Goal: Task Accomplishment & Management: Manage account settings

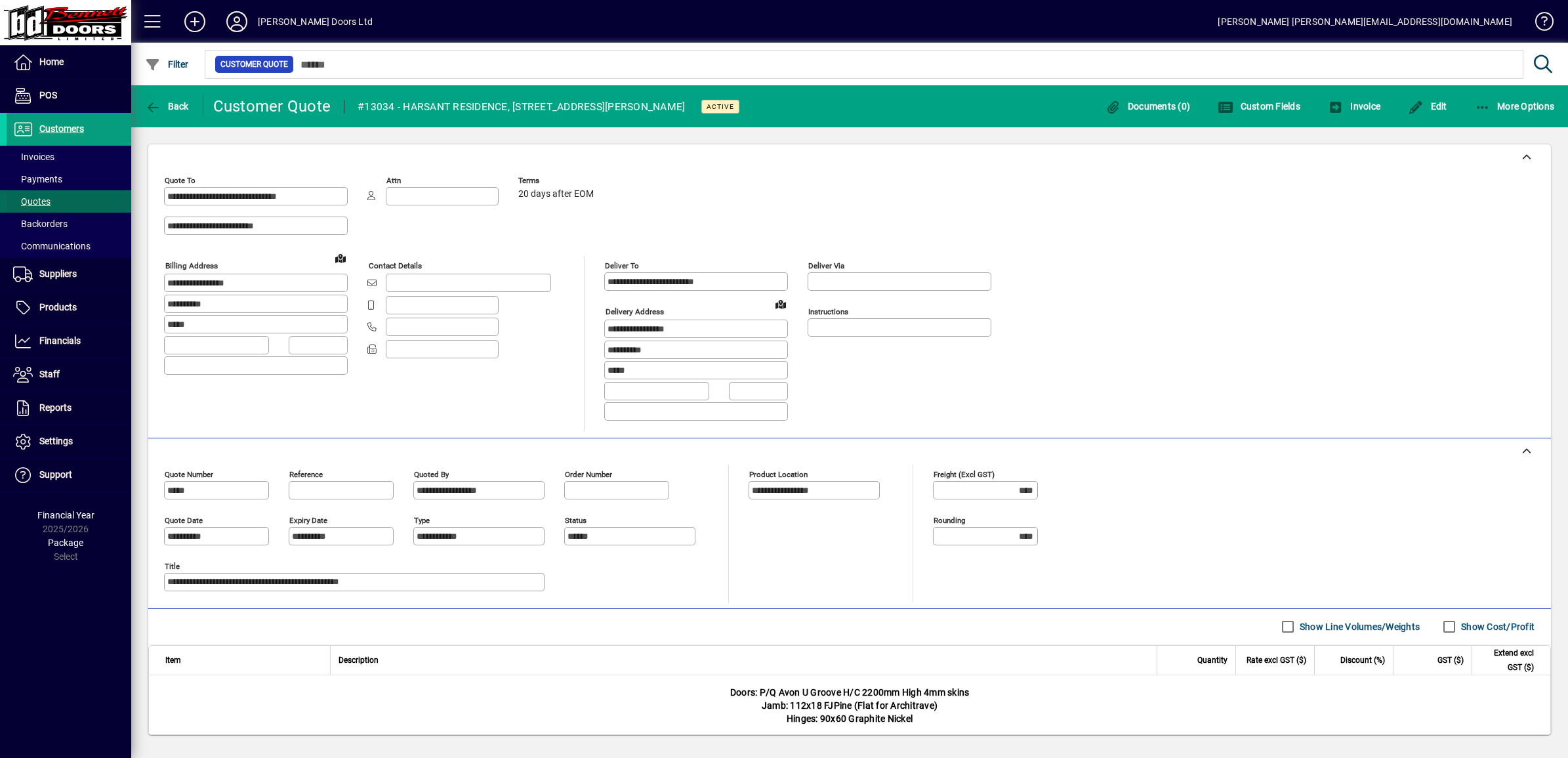
click at [34, 204] on span "Quotes" at bounding box center [32, 202] width 38 height 11
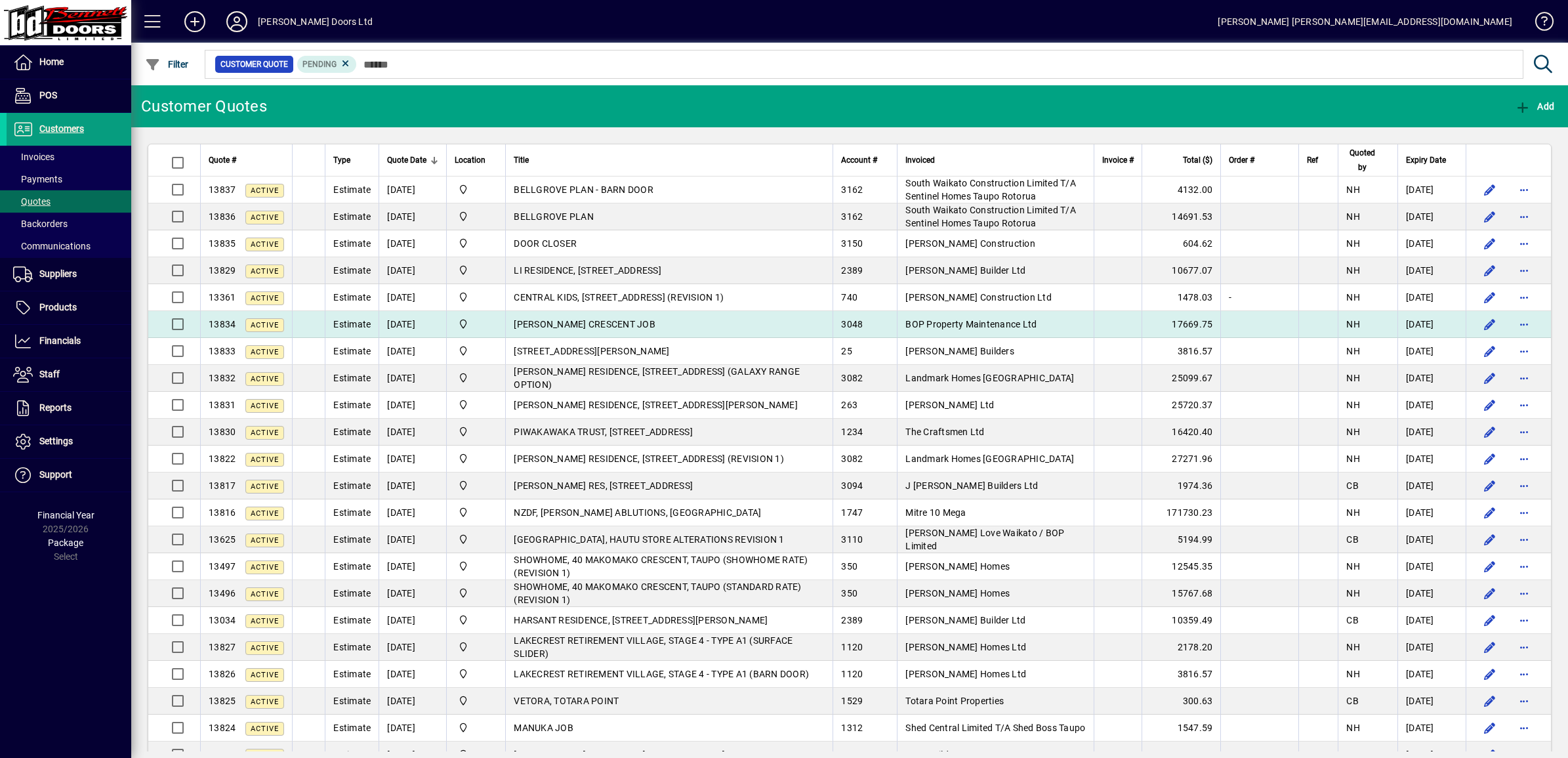
click at [582, 325] on span "[PERSON_NAME] CRESCENT JOB" at bounding box center [585, 324] width 141 height 11
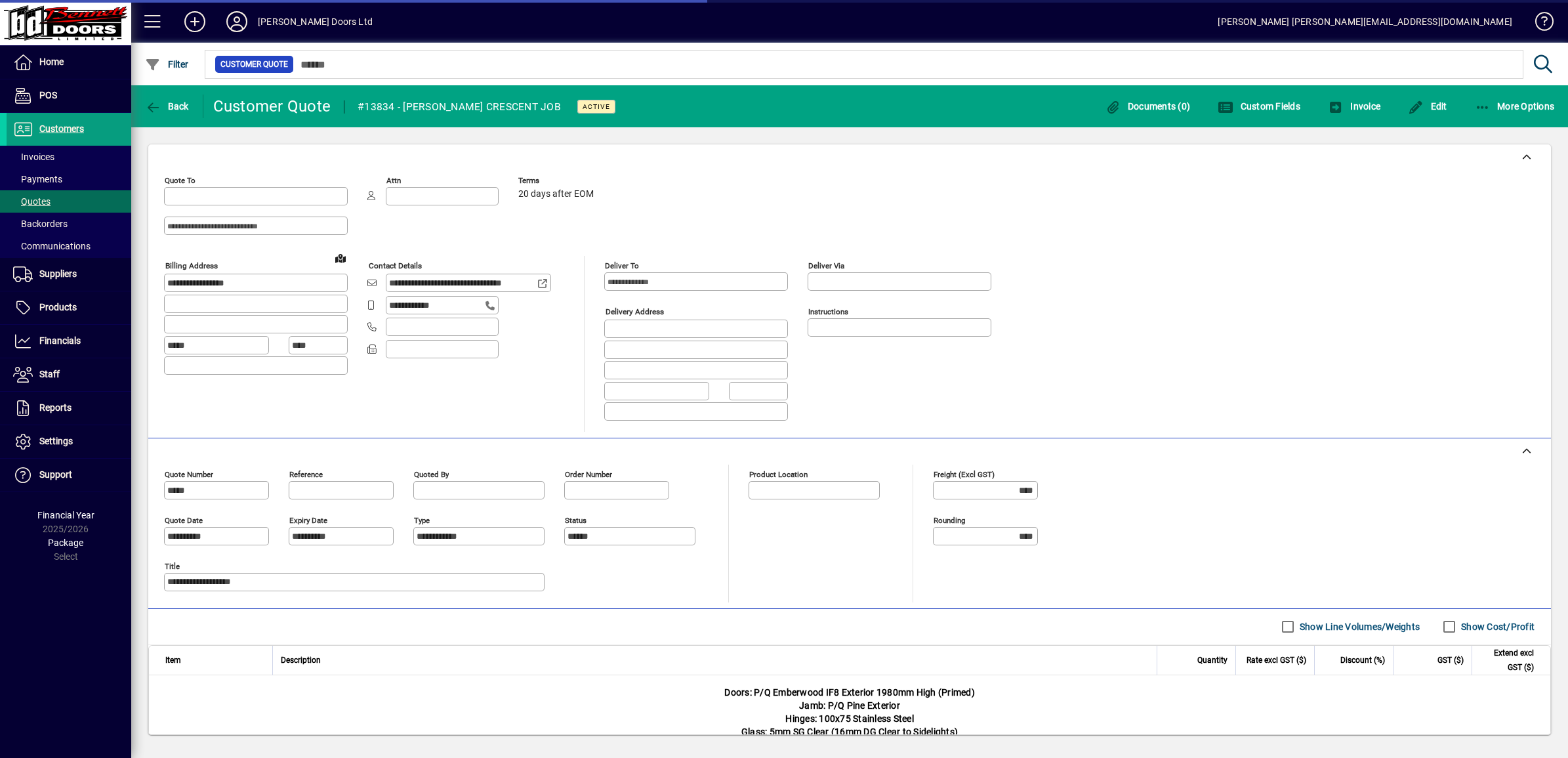
type input "**********"
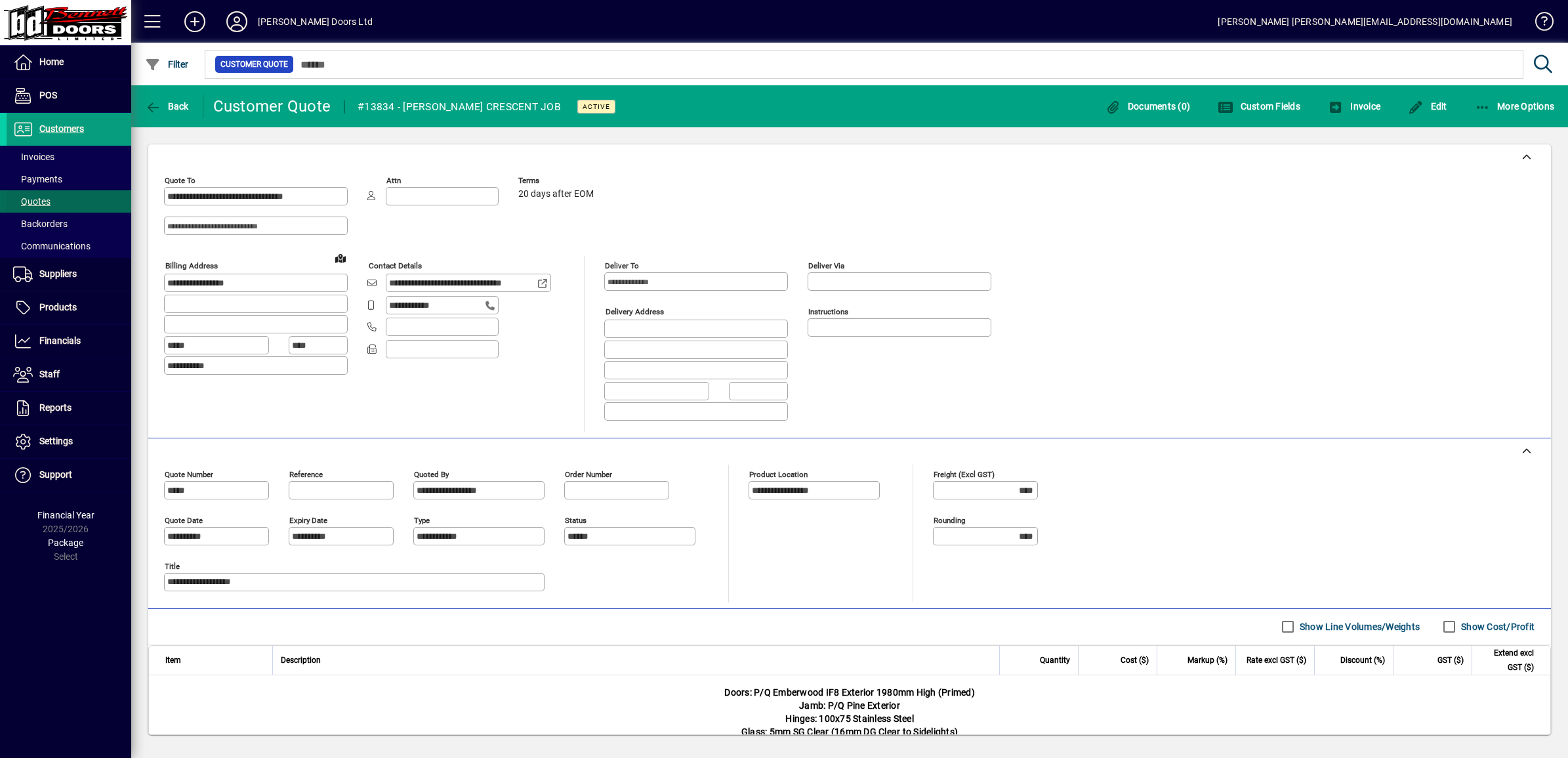
click at [50, 207] on span "Quotes" at bounding box center [28, 202] width 44 height 13
